Goal: Obtain resource: Download file/media

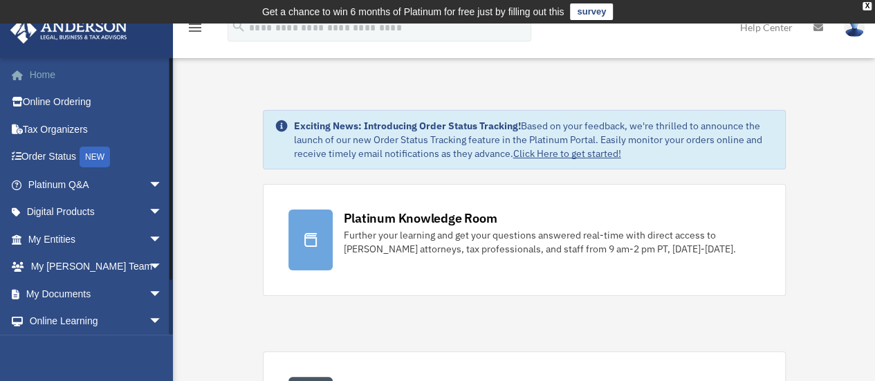
click at [87, 66] on link "Home" at bounding box center [97, 75] width 174 height 28
click at [149, 262] on span "arrow_drop_down" at bounding box center [163, 267] width 28 height 28
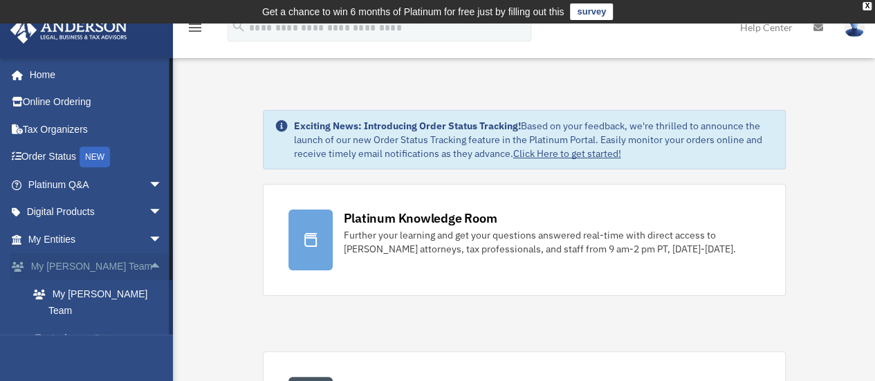
click at [149, 262] on span "arrow_drop_up" at bounding box center [163, 267] width 28 height 28
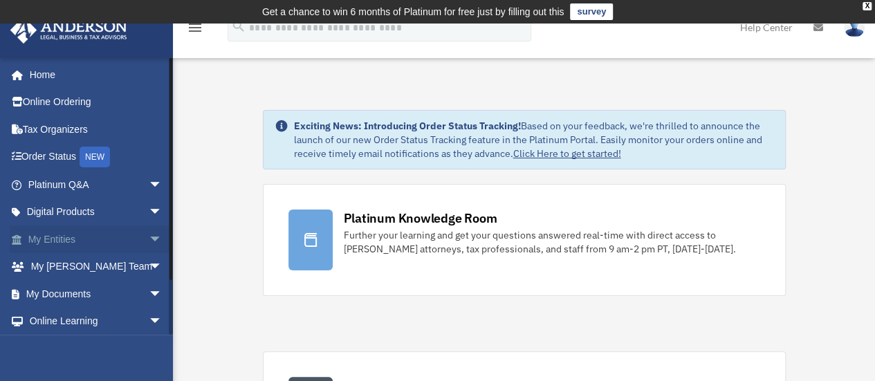
click at [149, 244] on span "arrow_drop_down" at bounding box center [163, 240] width 28 height 28
click at [149, 243] on span "arrow_drop_up" at bounding box center [163, 240] width 28 height 28
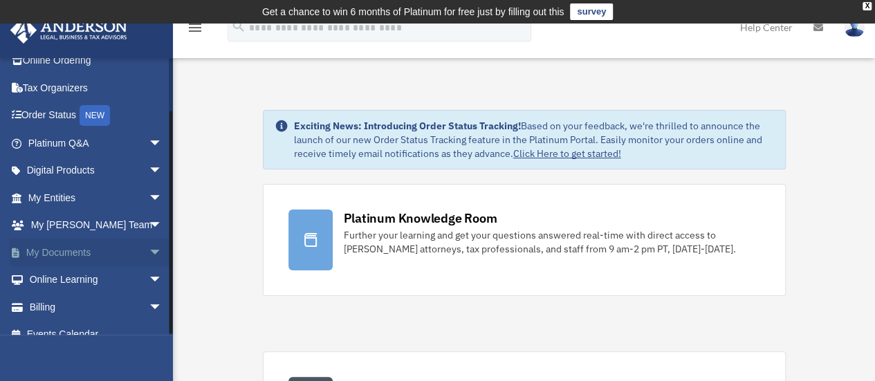
scroll to position [57, 0]
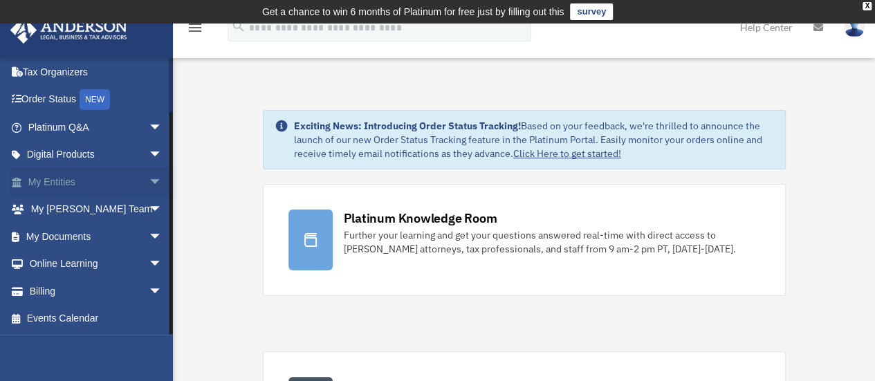
click at [149, 182] on span "arrow_drop_down" at bounding box center [163, 182] width 28 height 28
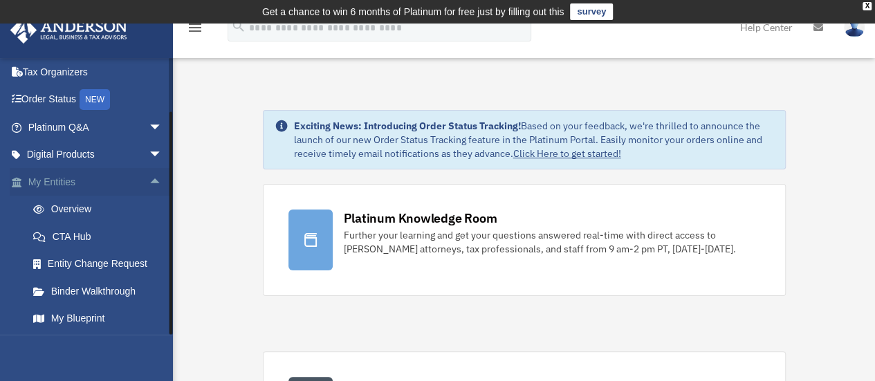
click at [149, 187] on span "arrow_drop_up" at bounding box center [163, 182] width 28 height 28
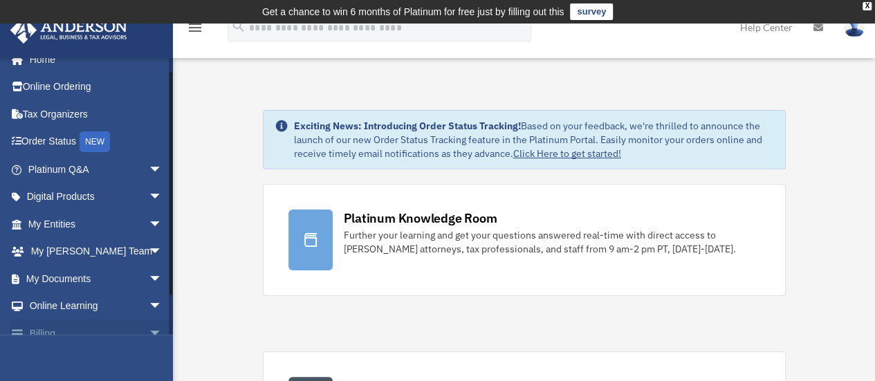
scroll to position [0, 0]
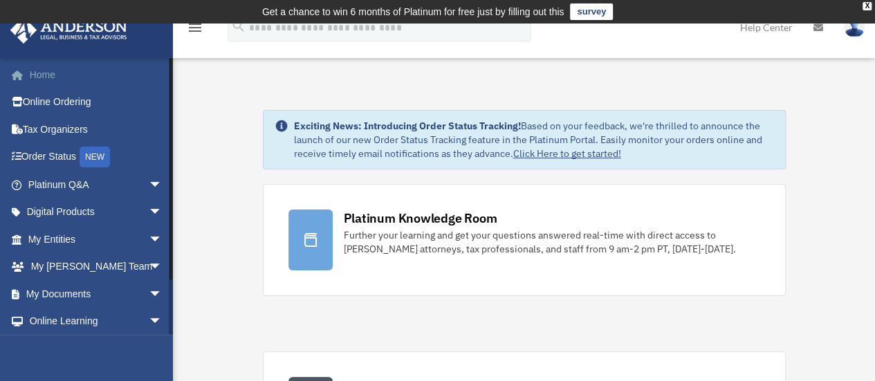
click at [46, 76] on link "Home" at bounding box center [97, 75] width 174 height 28
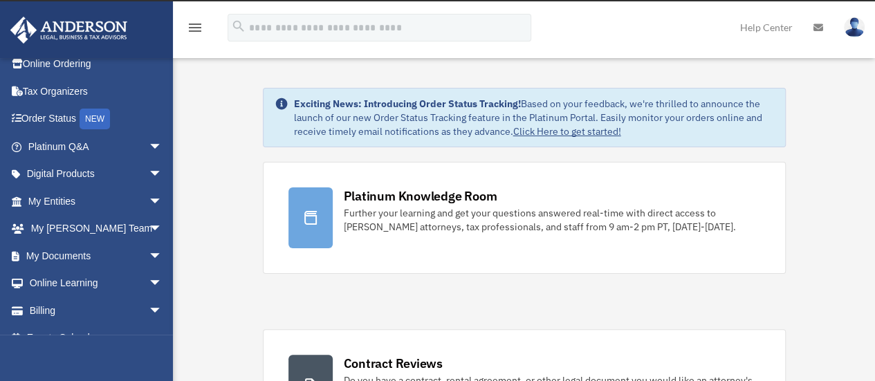
scroll to position [57, 0]
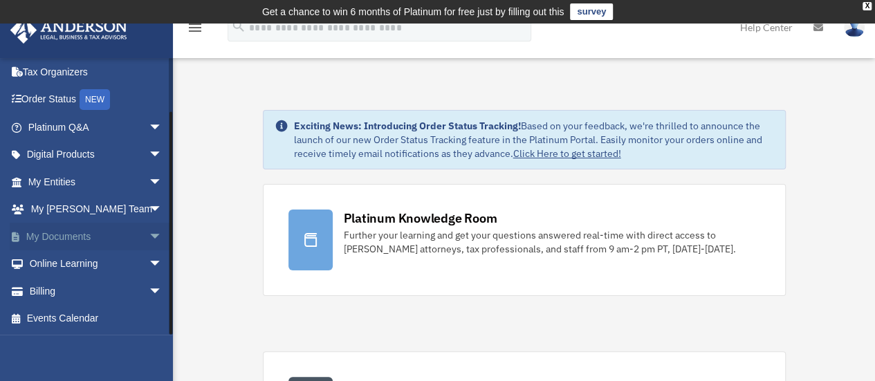
click at [149, 238] on span "arrow_drop_down" at bounding box center [163, 237] width 28 height 28
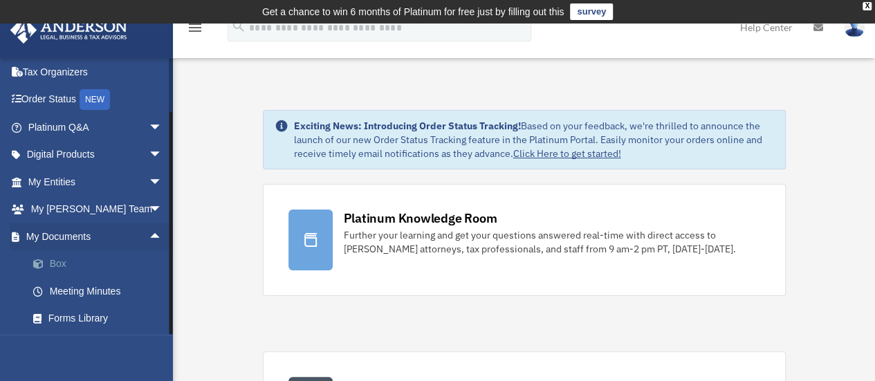
click at [77, 258] on link "Box" at bounding box center [101, 265] width 164 height 28
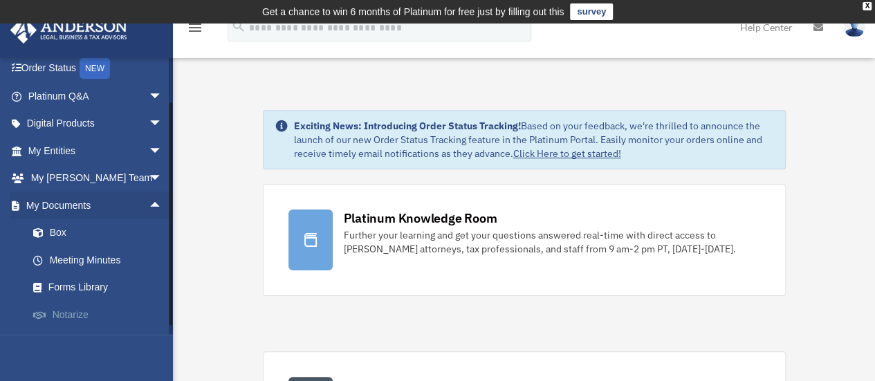
scroll to position [138, 0]
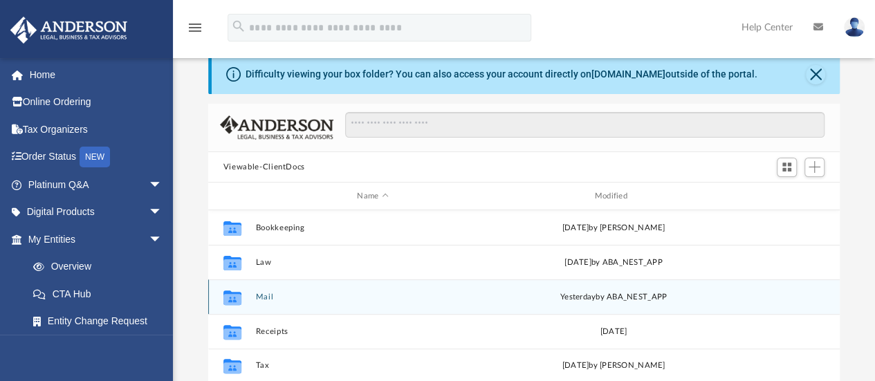
scroll to position [69, 0]
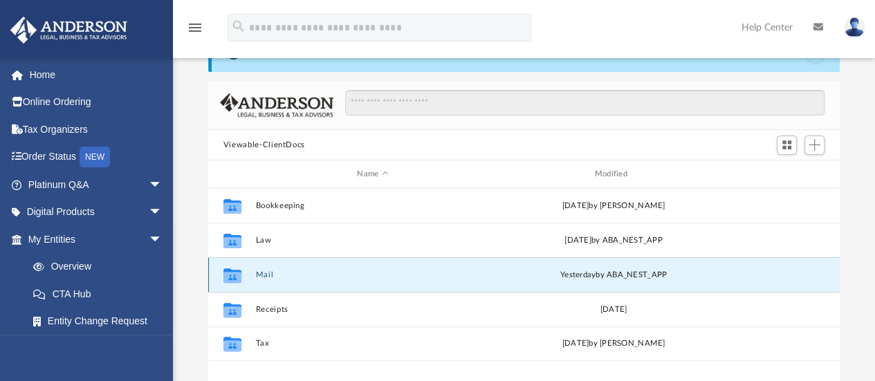
click at [258, 278] on button "Mail" at bounding box center [372, 275] width 235 height 9
click at [267, 272] on button "Mail" at bounding box center [372, 275] width 235 height 9
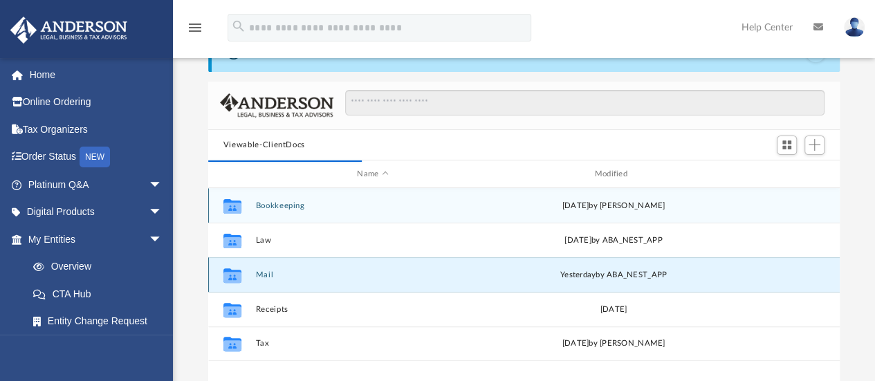
click at [261, 273] on button "Mail" at bounding box center [372, 275] width 235 height 9
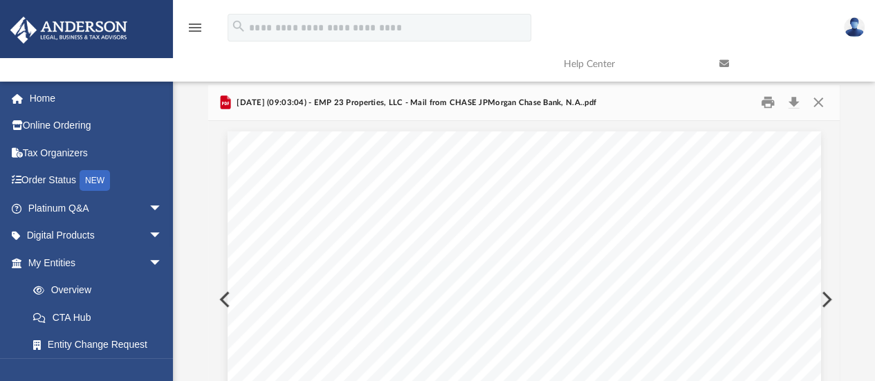
scroll to position [0, 0]
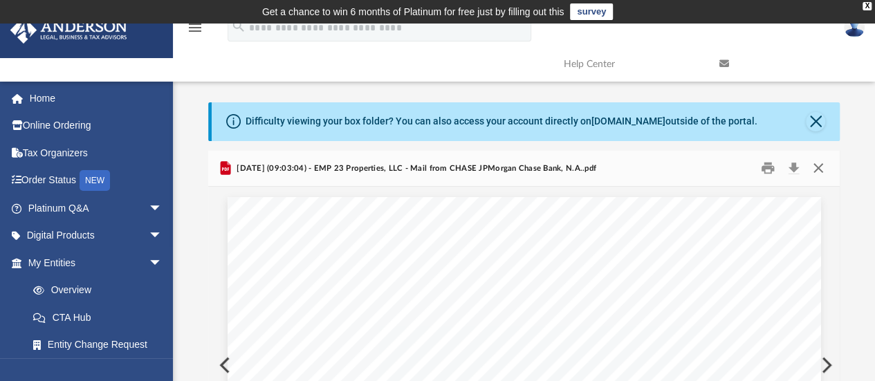
click at [828, 169] on button "Close" at bounding box center [818, 168] width 25 height 21
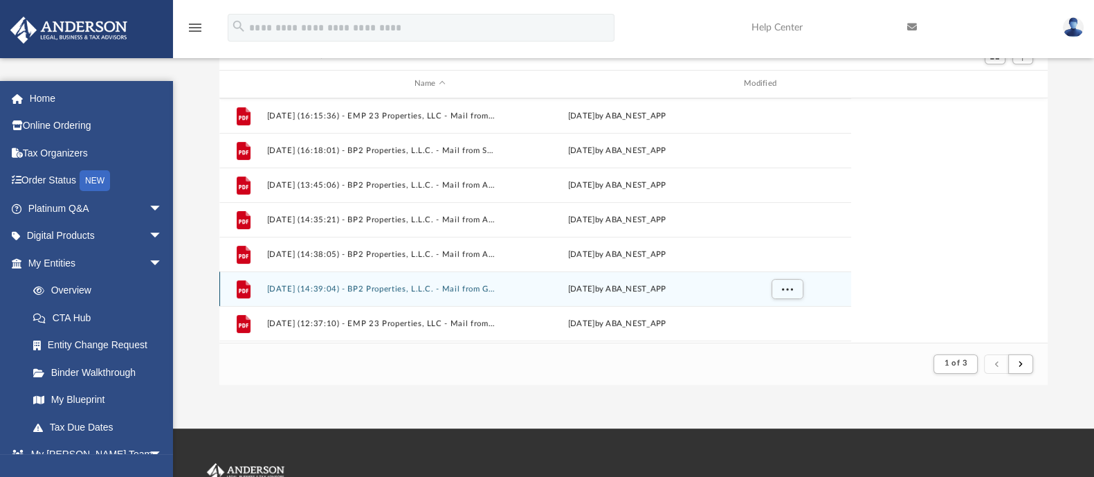
scroll to position [259, 816]
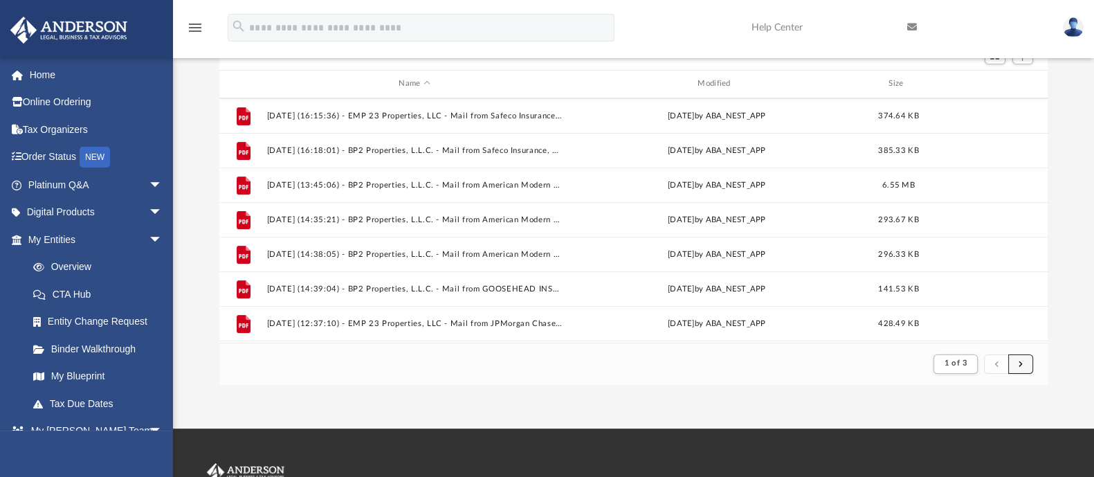
click at [875, 368] on button "submit" at bounding box center [1020, 364] width 25 height 20
click at [875, 365] on button "submit" at bounding box center [1020, 364] width 25 height 20
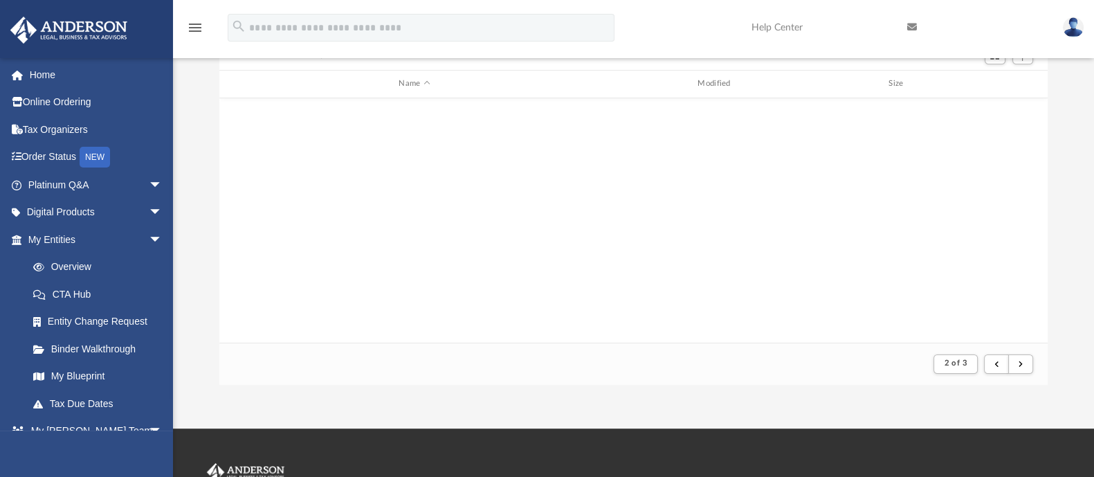
scroll to position [0, 0]
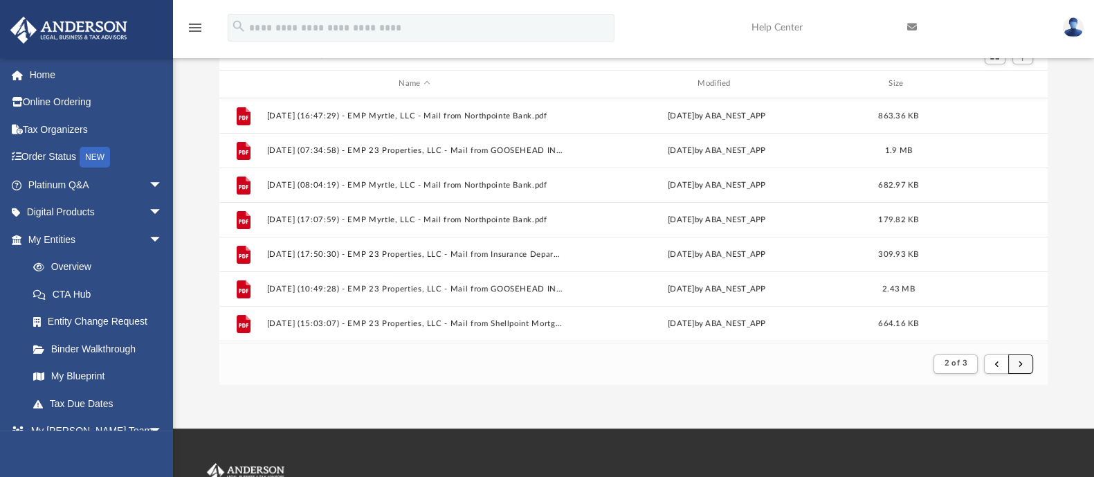
click at [875, 370] on button "submit" at bounding box center [1020, 364] width 25 height 20
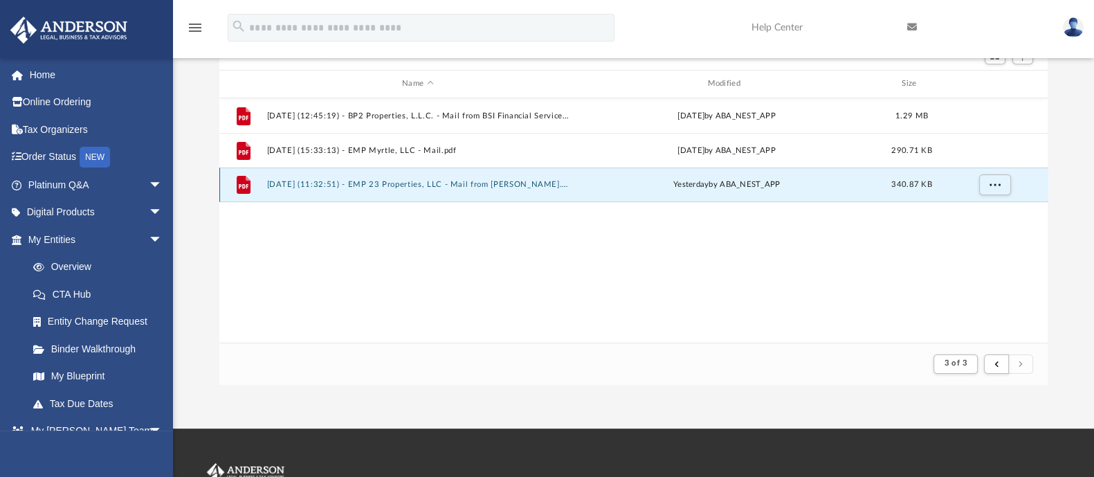
click at [486, 181] on button "2025.09.04 (11:32:51) - EMP 23 Properties, LLC - Mail from Albert Feuzing.pdf" at bounding box center [417, 184] width 302 height 9
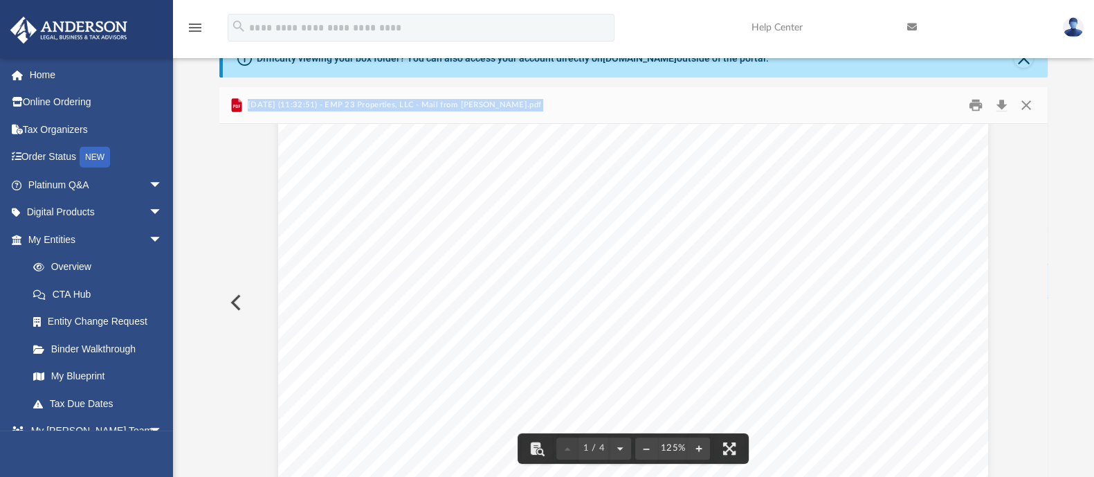
scroll to position [345, 0]
click at [875, 104] on button "Download" at bounding box center [1002, 105] width 25 height 21
